Goal: Task Accomplishment & Management: Manage account settings

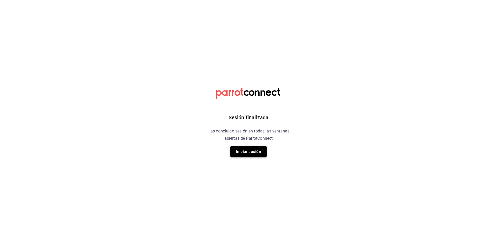
click at [249, 152] on button "Iniciar sesión" at bounding box center [248, 151] width 36 height 11
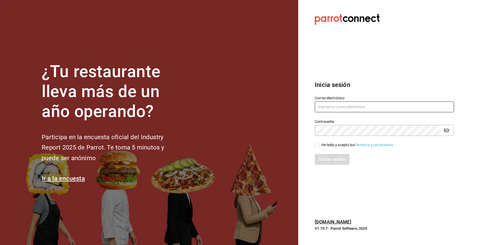
click at [329, 109] on input "text" at bounding box center [384, 107] width 139 height 11
type input "[EMAIL_ADDRESS][DOMAIN_NAME]"
click at [316, 148] on div "Iniciar sesión" at bounding box center [382, 156] width 146 height 17
click at [317, 146] on input "He leído y acepto los Términos y condiciones." at bounding box center [317, 145] width 5 height 5
checkbox input "true"
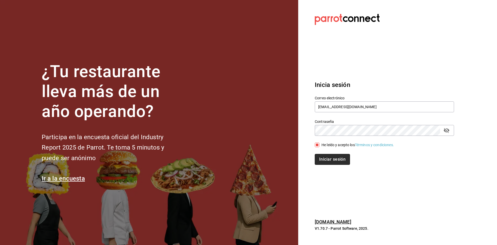
click at [325, 155] on button "Iniciar sesión" at bounding box center [332, 159] width 35 height 11
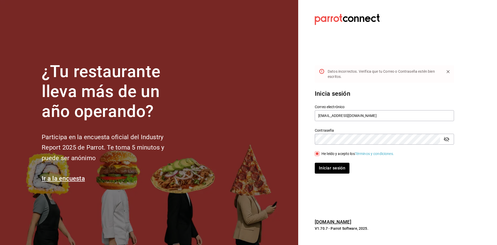
click at [448, 136] on icon "passwordField" at bounding box center [447, 139] width 6 height 6
click at [315, 163] on button "Iniciar sesión" at bounding box center [332, 168] width 35 height 11
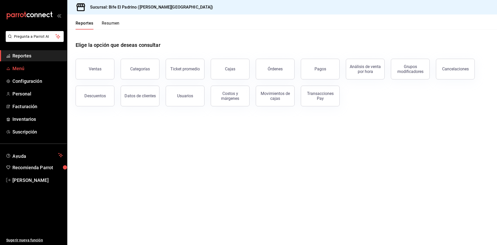
click at [19, 70] on span "Menú" at bounding box center [37, 68] width 50 height 7
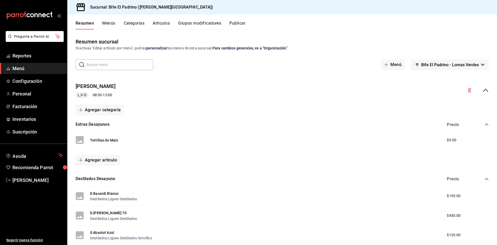
click at [483, 89] on icon "collapse-menu-row" at bounding box center [486, 90] width 6 height 6
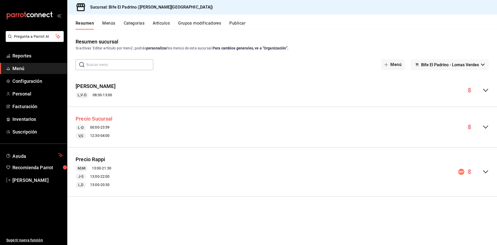
click at [109, 117] on button "Precio Sucursal" at bounding box center [94, 119] width 37 height 8
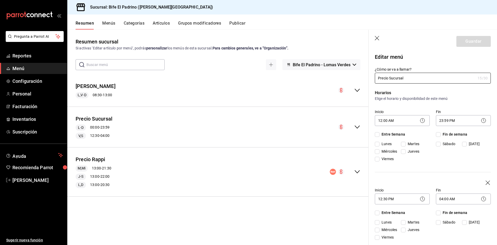
checkbox input "true"
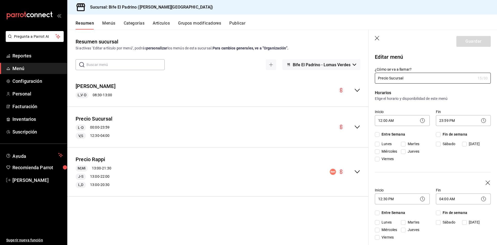
checkbox input "true"
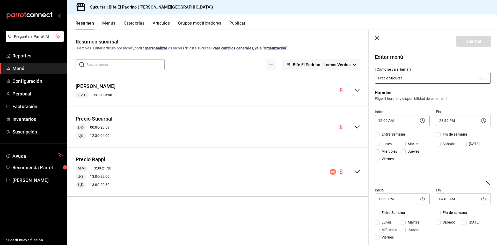
checkbox input "true"
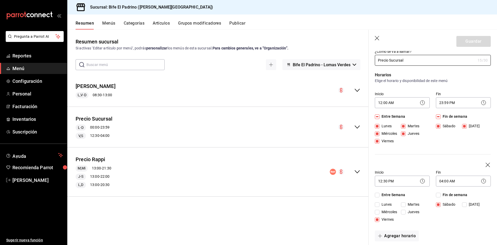
scroll to position [18, 0]
click at [467, 207] on span "Domingo" at bounding box center [473, 203] width 13 height 5
click at [462, 207] on input "Domingo" at bounding box center [464, 204] width 5 height 5
checkbox input "true"
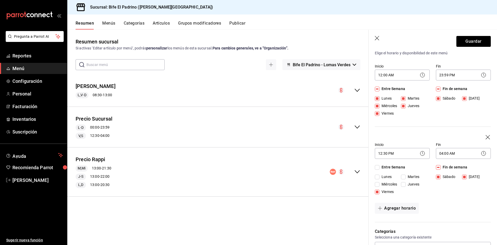
scroll to position [51, 0]
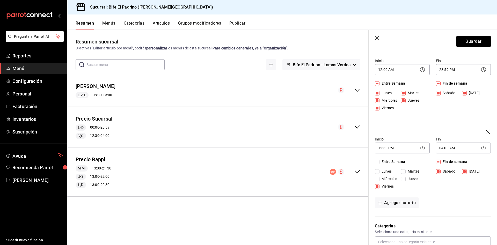
click at [436, 92] on input "Sábado" at bounding box center [438, 93] width 5 height 5
checkbox input "false"
click at [462, 96] on input "Domingo" at bounding box center [464, 93] width 5 height 5
checkbox input "false"
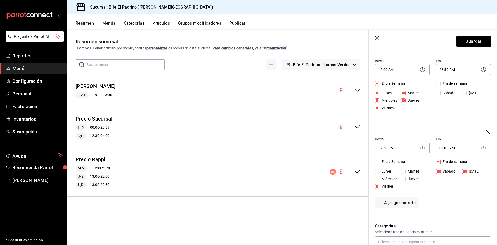
click at [379, 189] on input "Viernes" at bounding box center [377, 186] width 5 height 5
checkbox input "false"
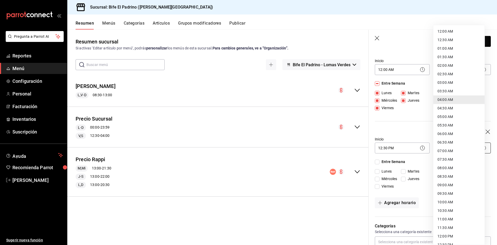
click at [465, 165] on body "Pregunta a Parrot AI Reportes Menú Configuración Personal Facturación Inventari…" at bounding box center [248, 122] width 497 height 245
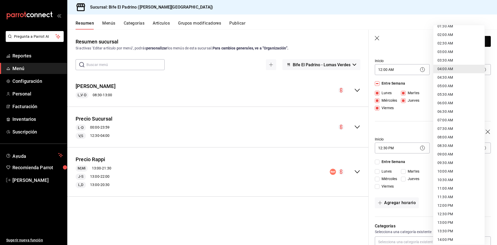
scroll to position [203, 0]
click at [447, 235] on li "23:59 PM" at bounding box center [459, 238] width 51 height 9
type input "23:59"
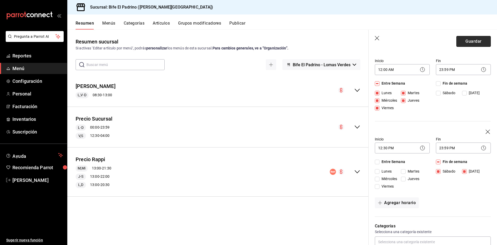
click at [468, 38] on button "Guardar" at bounding box center [474, 41] width 34 height 11
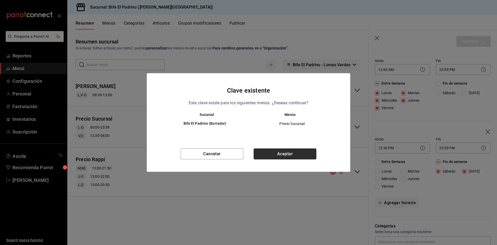
click at [300, 155] on button "Aceptar" at bounding box center [285, 154] width 63 height 11
